Goal: Task Accomplishment & Management: Use online tool/utility

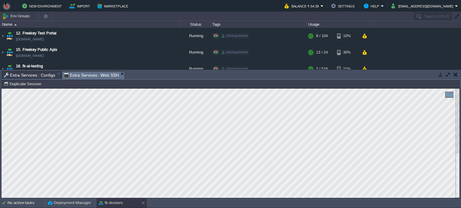
scroll to position [95, 0]
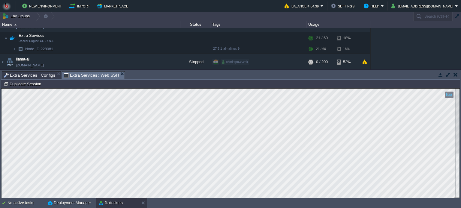
click at [26, 72] on span "Extra Services : Configs" at bounding box center [29, 75] width 51 height 7
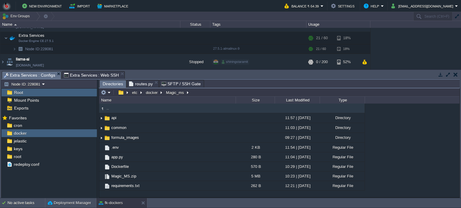
click at [116, 83] on span "Directories" at bounding box center [113, 83] width 20 height 7
click at [98, 73] on span "Extra Services : Web SSH" at bounding box center [91, 75] width 55 height 7
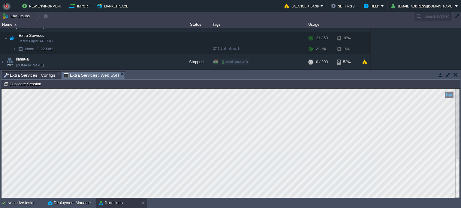
click at [169, 89] on html "Copy: Ctrl + Shift + C Paste: Ctrl + V Settings: Ctrl + Shift + Alt 0" at bounding box center [230, 89] width 458 height 0
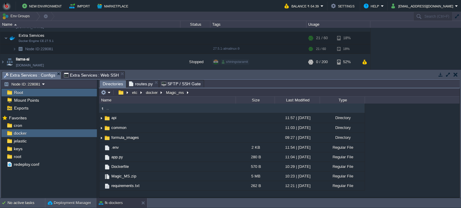
click at [29, 72] on span "Extra Services : Configs" at bounding box center [29, 75] width 51 height 7
click at [146, 93] on button "docker" at bounding box center [152, 92] width 14 height 5
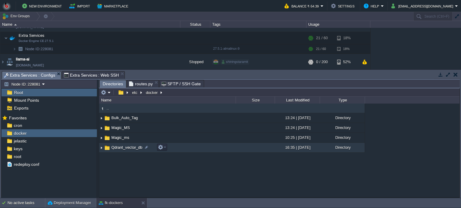
click at [192, 145] on td "Qdrant_vector_db" at bounding box center [167, 148] width 136 height 10
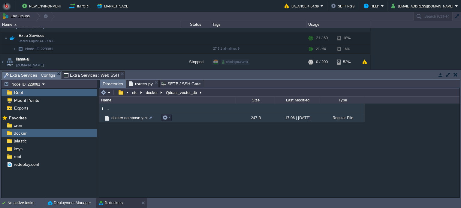
click at [218, 118] on td "docker-compose.yml" at bounding box center [167, 118] width 136 height 10
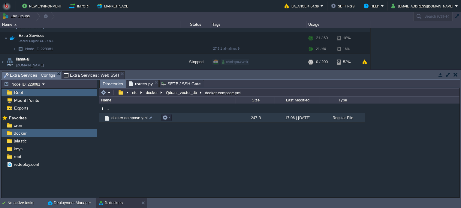
click at [218, 118] on td "docker-compose.yml" at bounding box center [167, 118] width 136 height 10
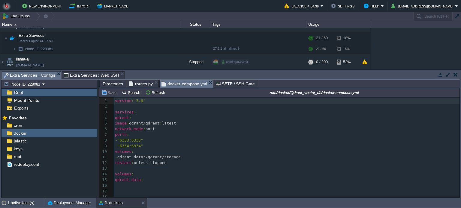
scroll to position [2, 0]
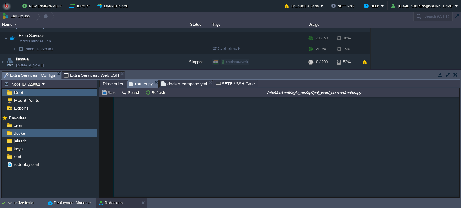
click at [140, 85] on span "routes.py" at bounding box center [141, 83] width 24 height 7
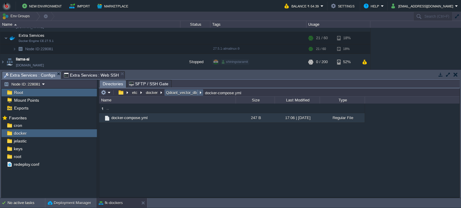
click at [179, 92] on button "Qdrant_vector_db" at bounding box center [181, 92] width 33 height 5
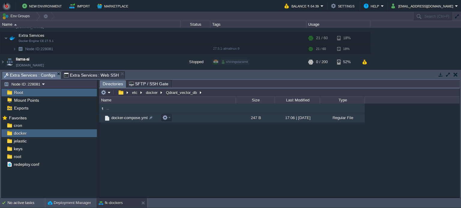
click at [156, 157] on div ".. docker-compose.yml 247 B 17:06 | [DATE] Regular File" at bounding box center [279, 151] width 360 height 94
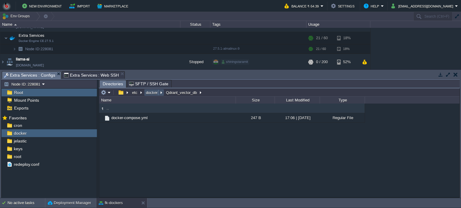
click at [148, 93] on button "docker" at bounding box center [152, 92] width 14 height 5
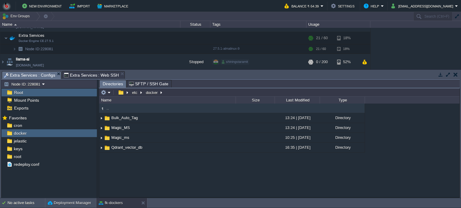
click at [191, 179] on div ".. Bulk_Auto_Tag 13:24 | [DATE] Directory Magic_MS 13:24 | [DATE] Directory Mag…" at bounding box center [279, 151] width 360 height 94
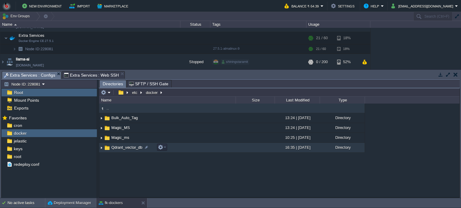
click at [204, 147] on td "Qdrant_vector_db" at bounding box center [167, 148] width 136 height 10
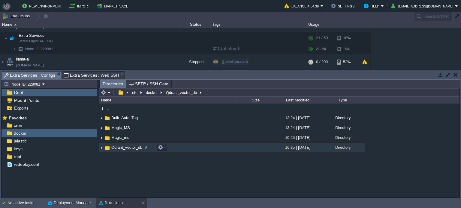
click at [204, 147] on td "Qdrant_vector_db" at bounding box center [167, 148] width 136 height 10
